Goal: Transaction & Acquisition: Purchase product/service

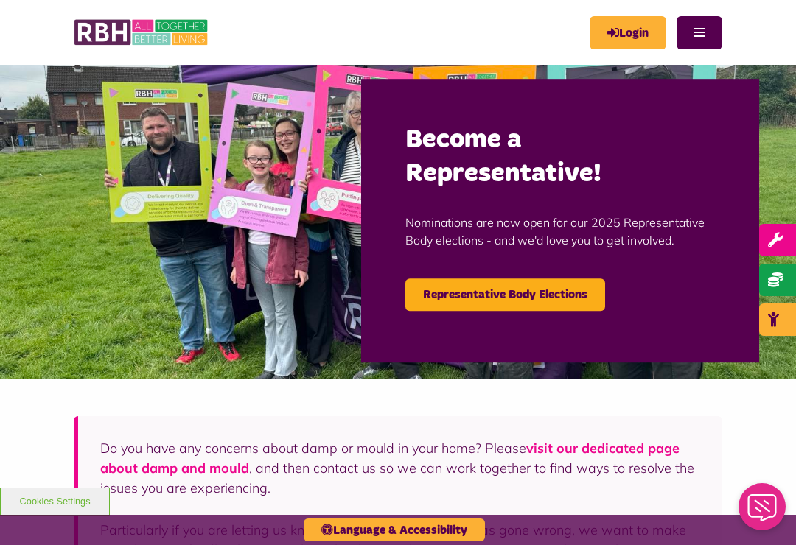
click at [626, 38] on link "Login" at bounding box center [628, 32] width 77 height 33
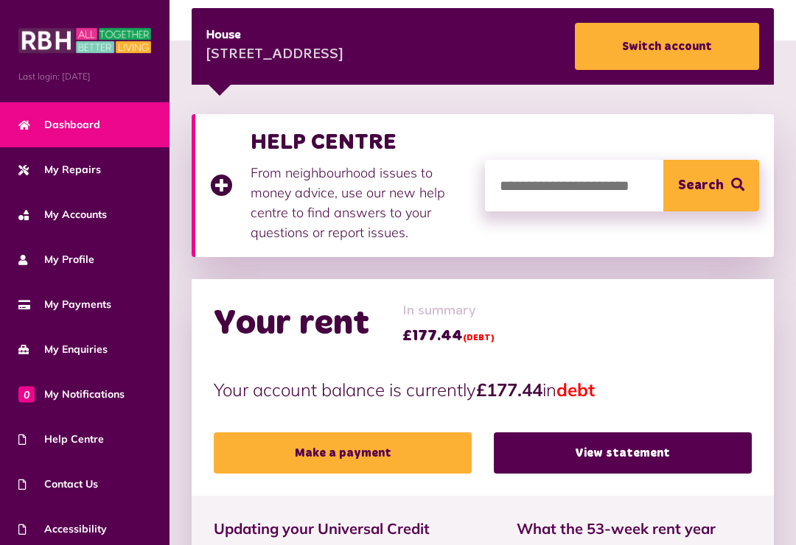
scroll to position [227, 0]
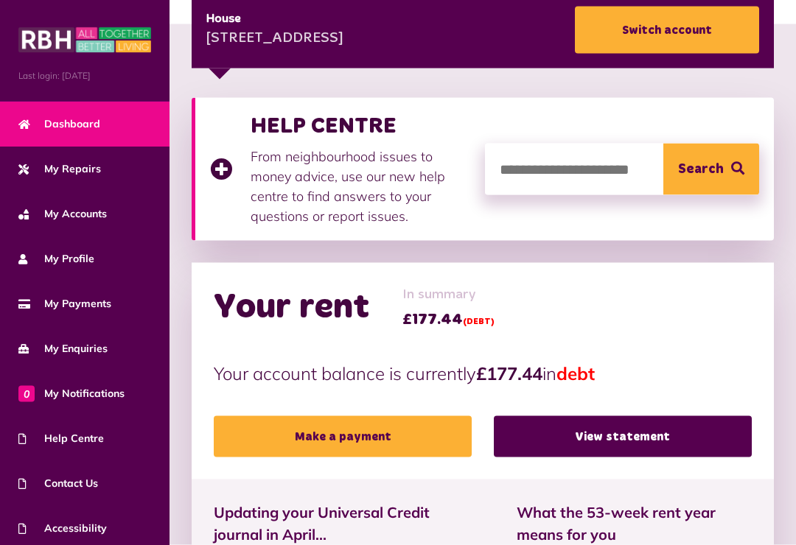
click at [337, 437] on link "Make a payment" at bounding box center [343, 436] width 258 height 41
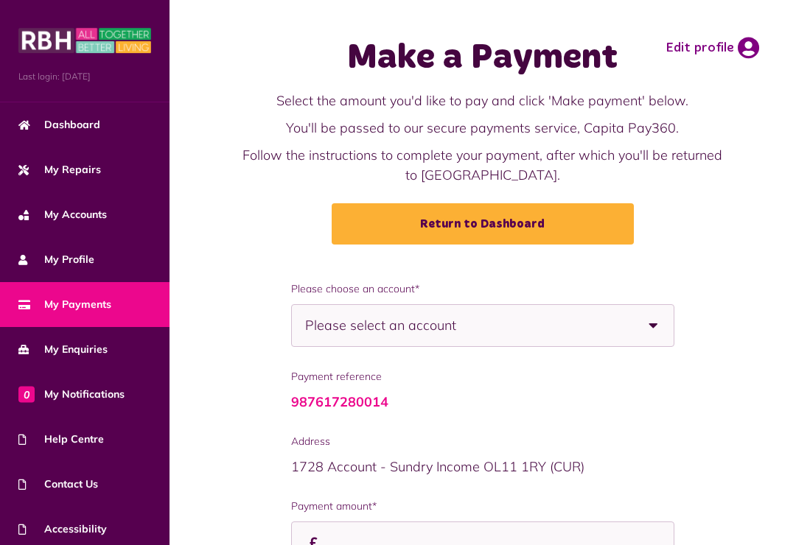
click at [655, 329] on b at bounding box center [652, 325] width 41 height 41
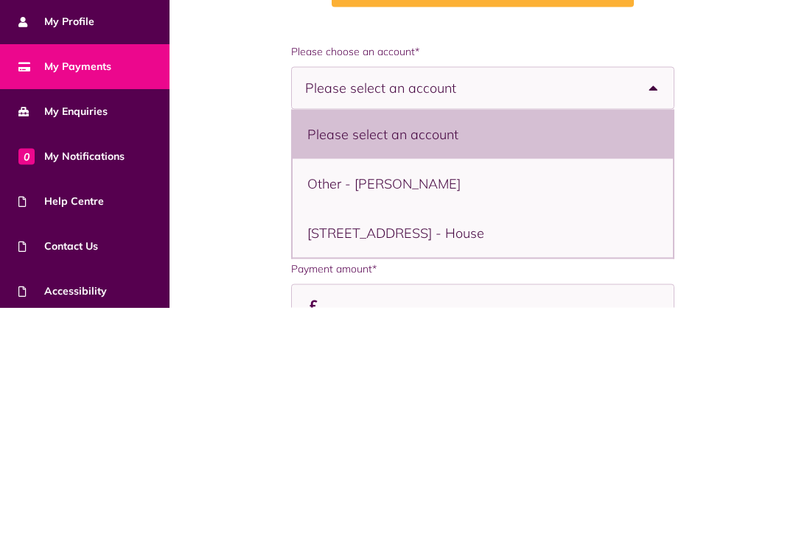
click at [461, 446] on li "[STREET_ADDRESS] - House" at bounding box center [483, 470] width 380 height 49
select select "**********"
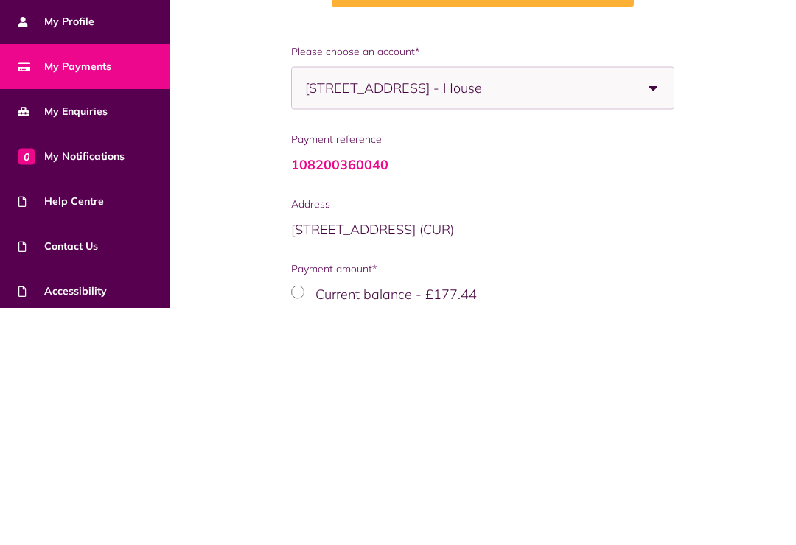
scroll to position [130, 0]
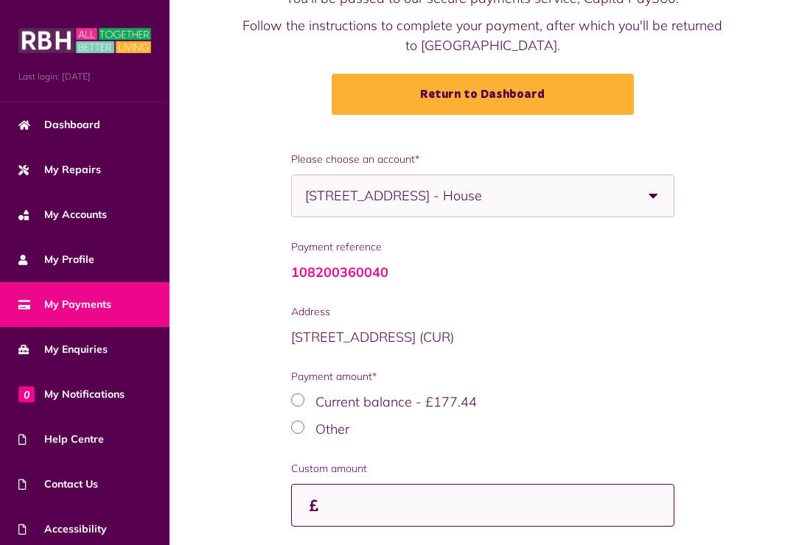
click at [353, 513] on input "Payment amount*" at bounding box center [482, 505] width 383 height 43
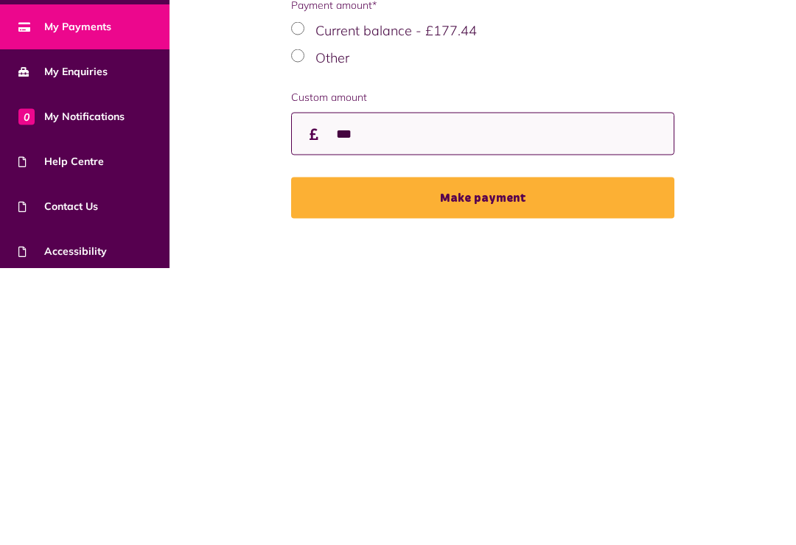
type input "***"
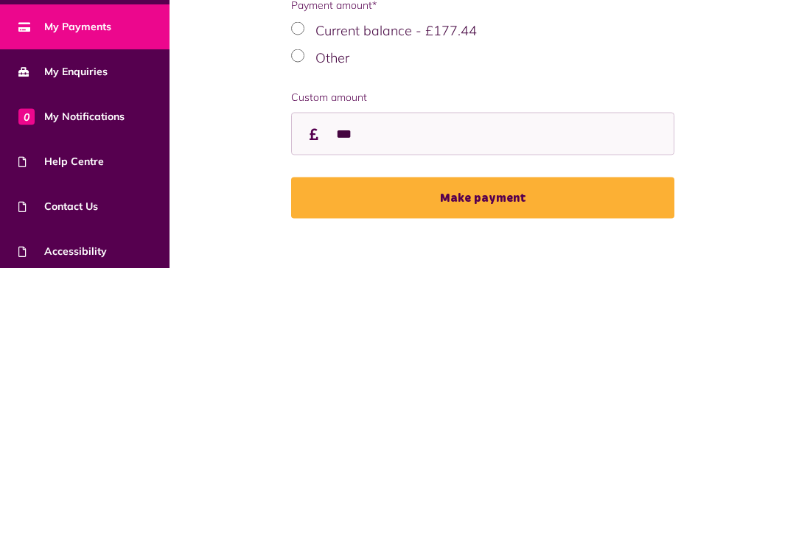
click at [491, 455] on button "Make payment" at bounding box center [482, 475] width 383 height 41
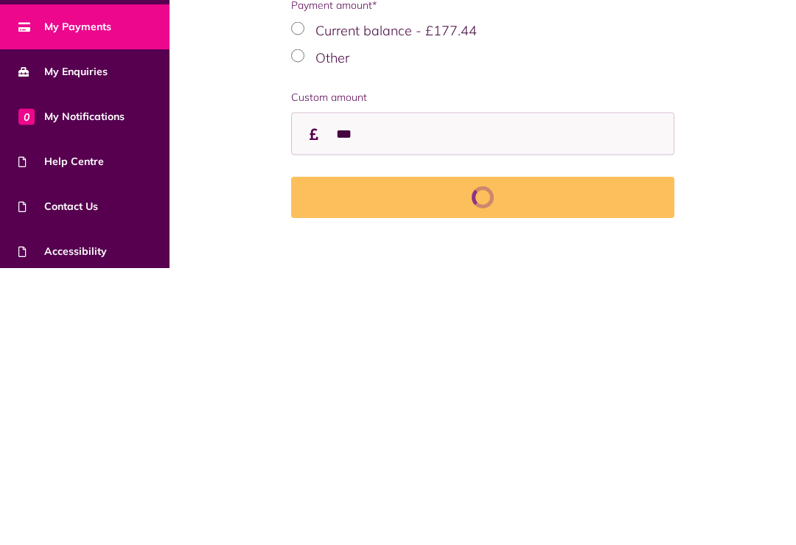
scroll to position [243, 0]
